Goal: Check status

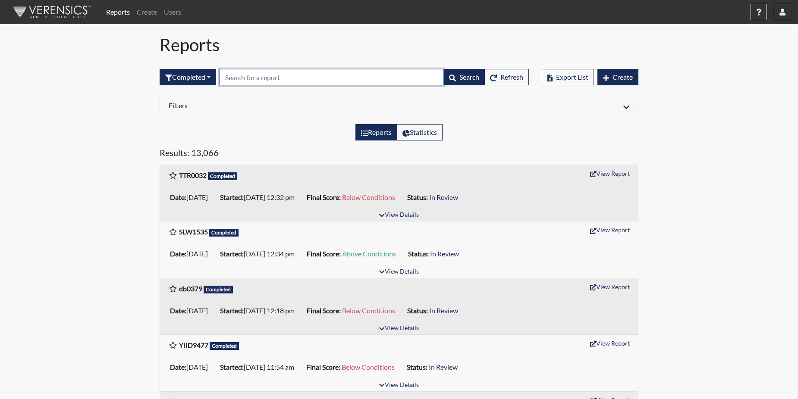
click at [245, 74] on input "text" at bounding box center [332, 77] width 224 height 16
paste input "MC3692"
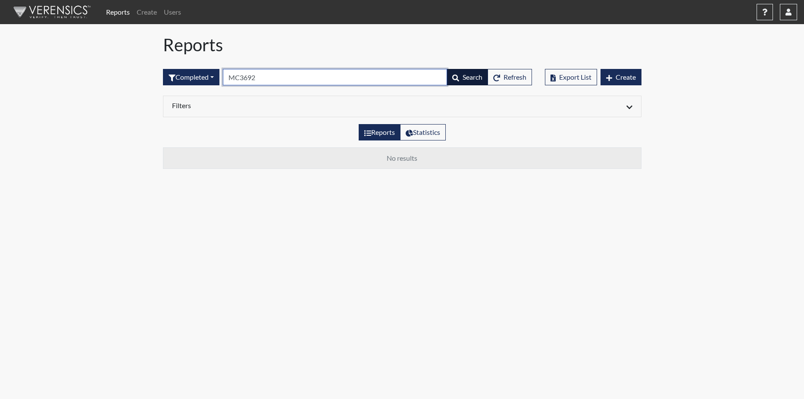
type input "MC3692"
click at [471, 77] on span "Search" at bounding box center [473, 77] width 20 height 8
click at [463, 76] on span "Search" at bounding box center [473, 77] width 20 height 8
